Goal: Information Seeking & Learning: Learn about a topic

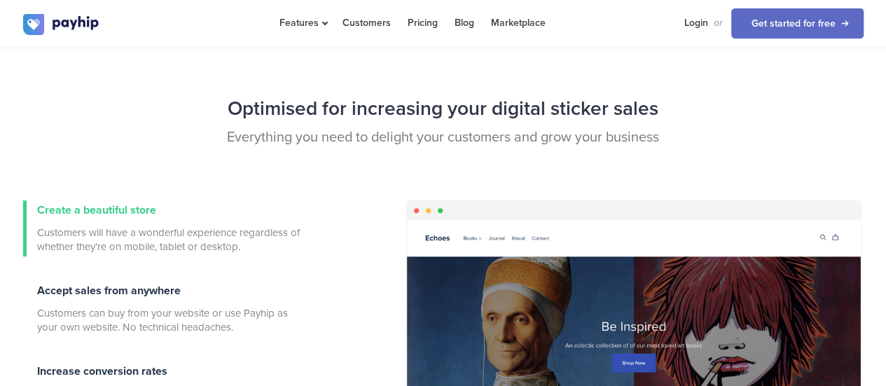
click at [5, 223] on div "Optimised for increasing your digital sticker sales Everything you need to deli…" at bounding box center [443, 306] width 886 height 545
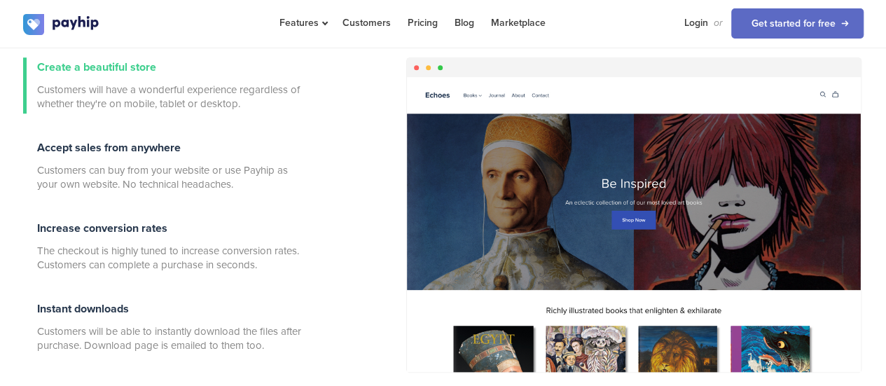
scroll to position [518, 0]
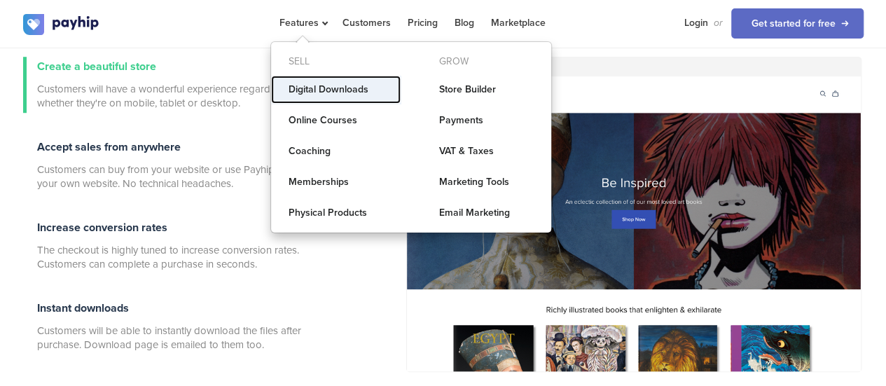
click at [314, 85] on link "Digital Downloads" at bounding box center [336, 90] width 130 height 28
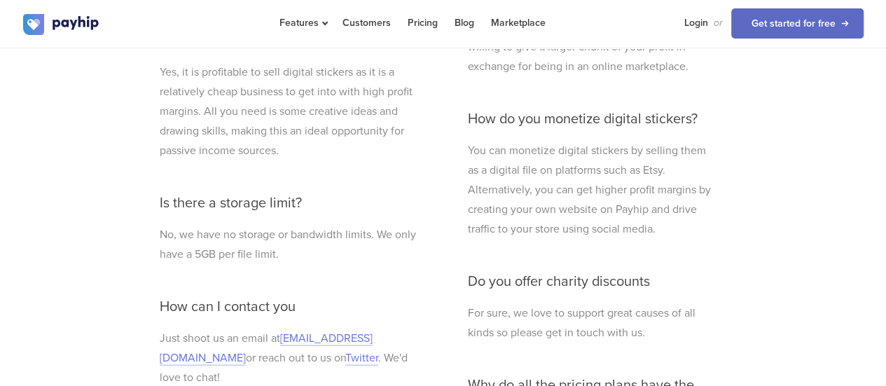
scroll to position [4062, 0]
